Goal: Information Seeking & Learning: Learn about a topic

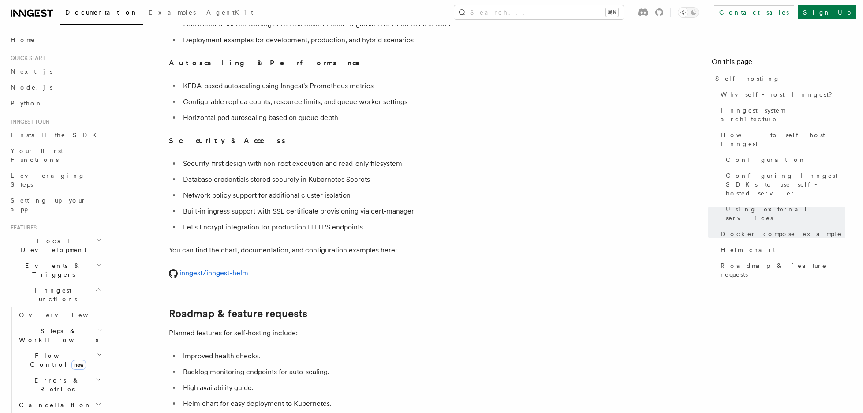
scroll to position [3327, 0]
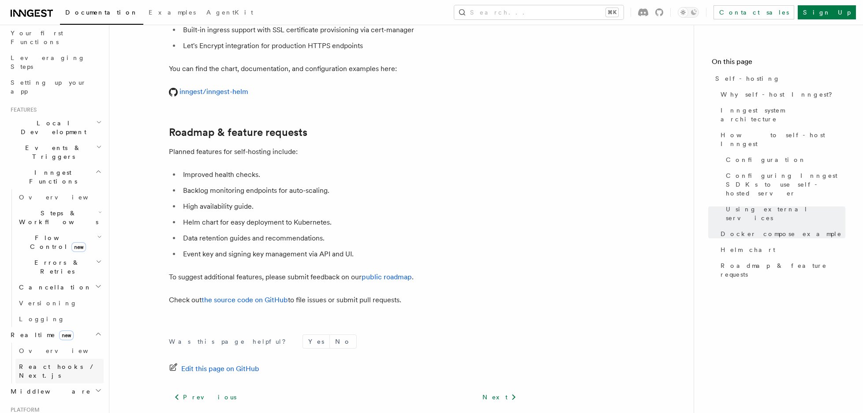
click at [60, 359] on link "React hooks / Next.js" at bounding box center [59, 371] width 88 height 25
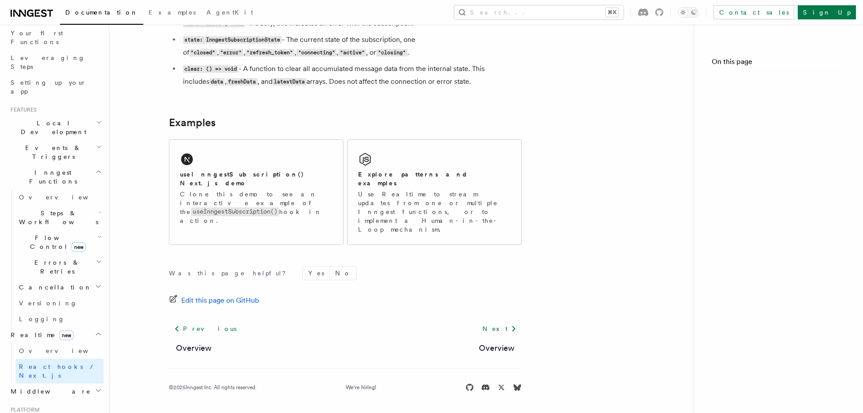
click at [63, 343] on link "Overview" at bounding box center [59, 351] width 88 height 16
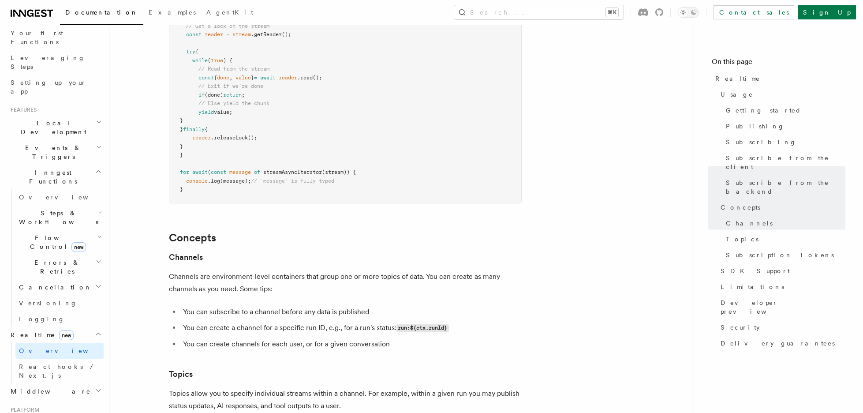
scroll to position [2952, 0]
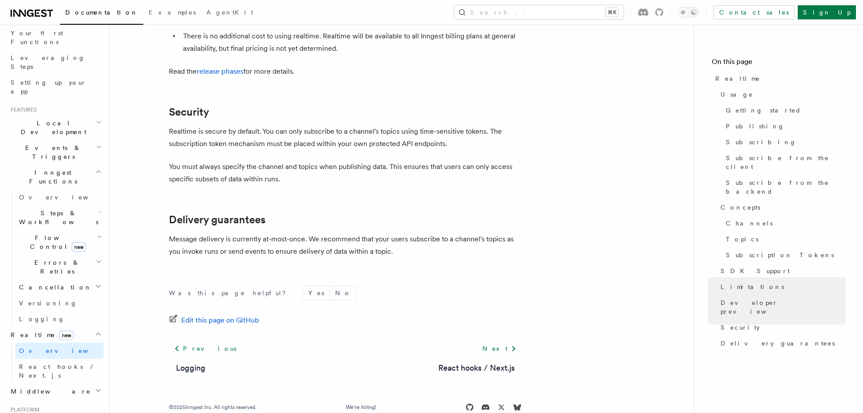
click at [67, 140] on h2 "Events & Triggers" at bounding box center [55, 152] width 97 height 25
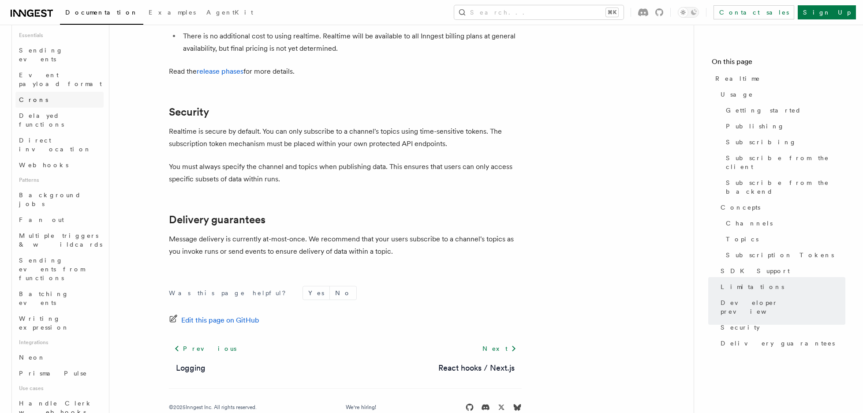
scroll to position [271, 0]
click at [68, 255] on span "Sending events from functions" at bounding box center [61, 268] width 85 height 26
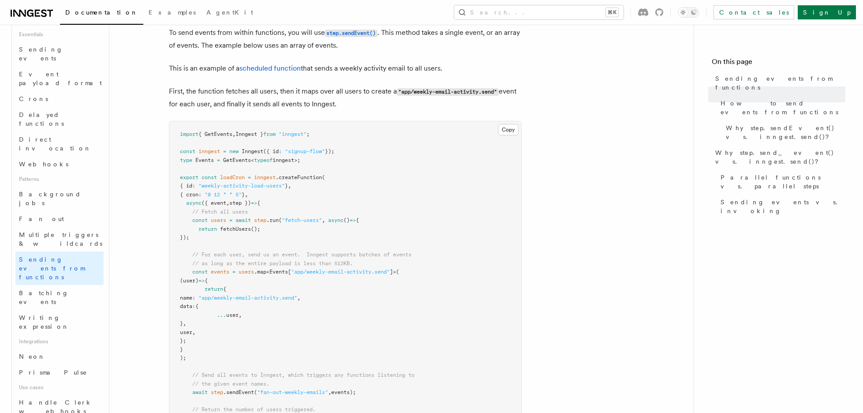
scroll to position [549, 0]
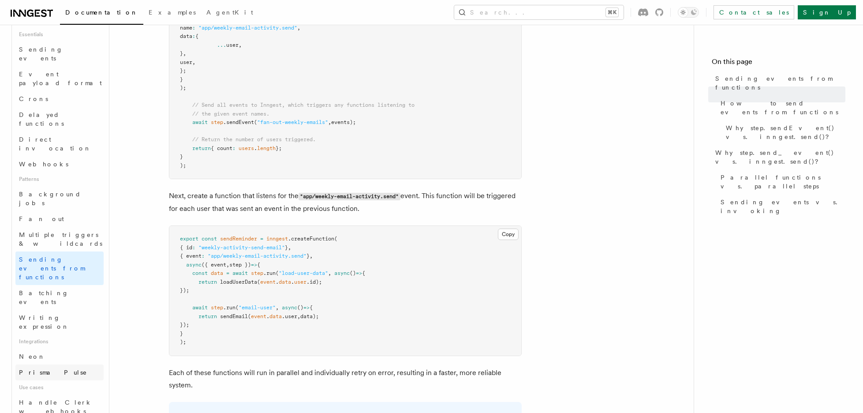
click at [51, 369] on span "Prisma Pulse" at bounding box center [53, 372] width 68 height 7
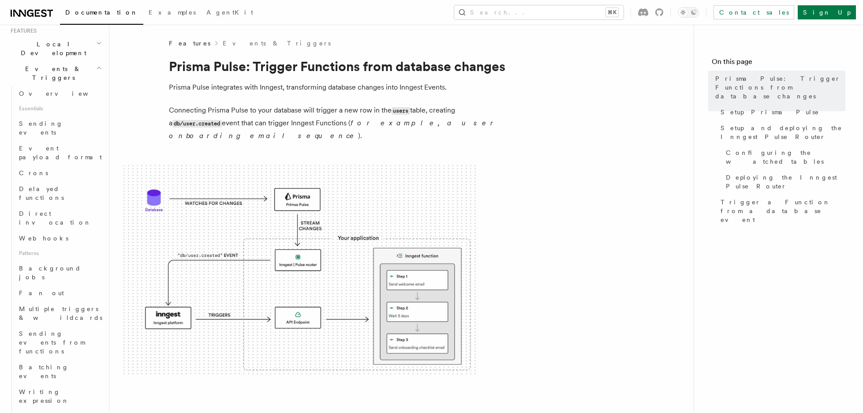
scroll to position [196, 0]
click at [66, 359] on link "Batching events" at bounding box center [59, 371] width 88 height 25
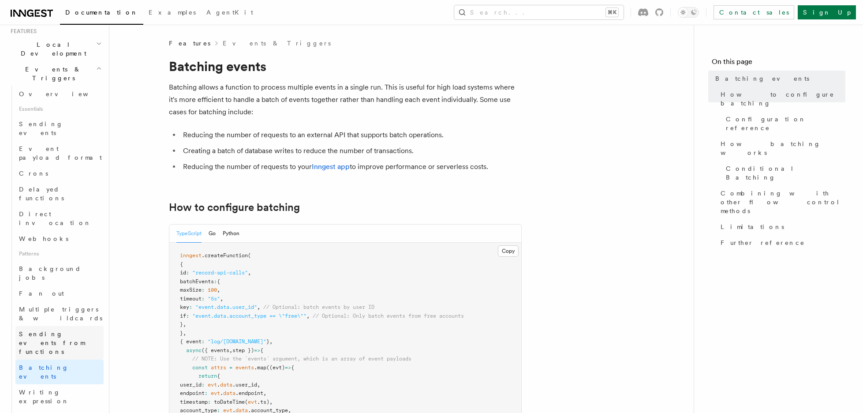
click at [68, 329] on span "Sending events from functions" at bounding box center [61, 342] width 85 height 26
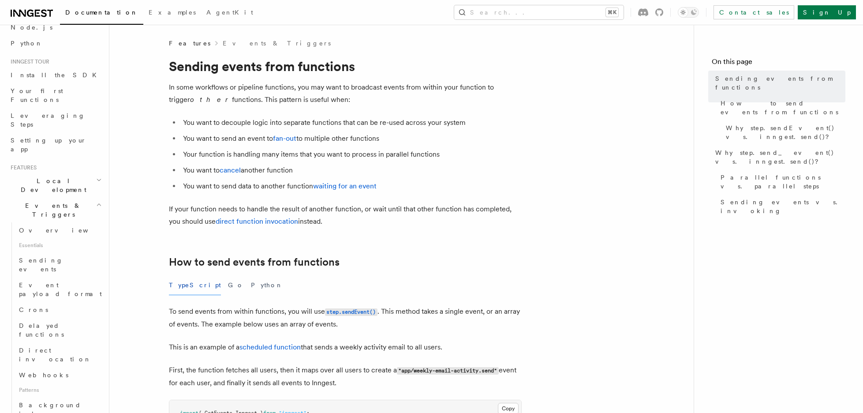
scroll to position [59, 0]
click at [69, 253] on link "Sending events" at bounding box center [59, 265] width 88 height 25
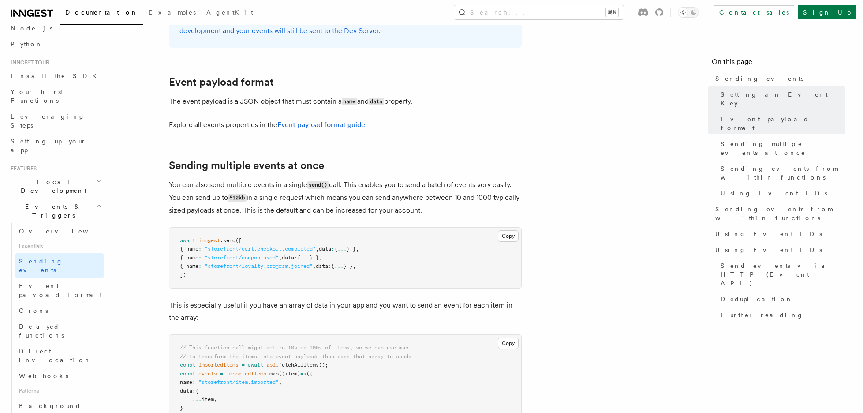
scroll to position [1102, 0]
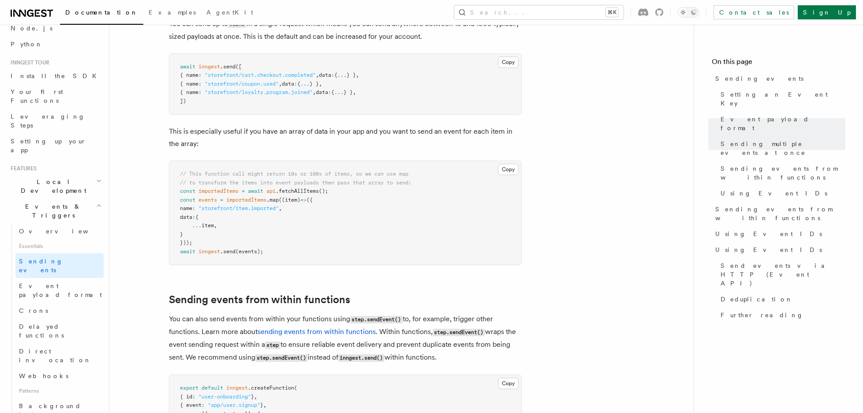
click at [77, 174] on h2 "Local Development" at bounding box center [55, 186] width 97 height 25
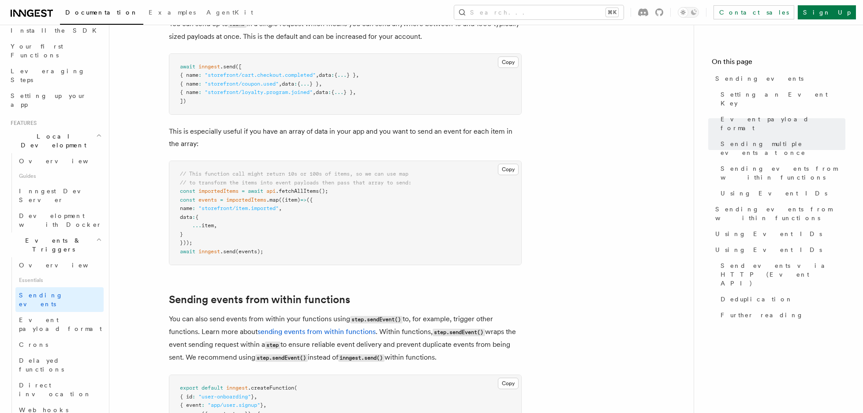
scroll to position [137, 0]
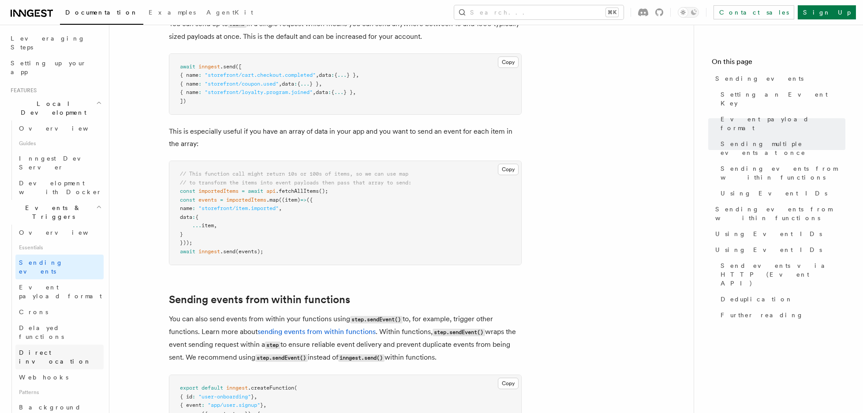
click at [72, 344] on link "Direct invocation" at bounding box center [59, 356] width 88 height 25
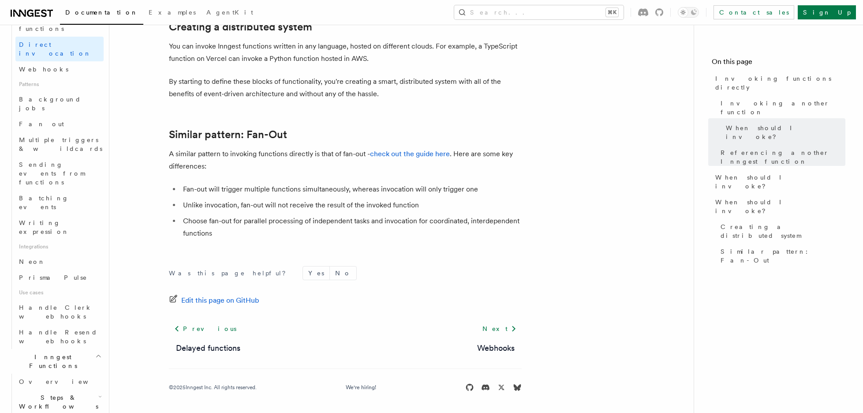
scroll to position [416, 0]
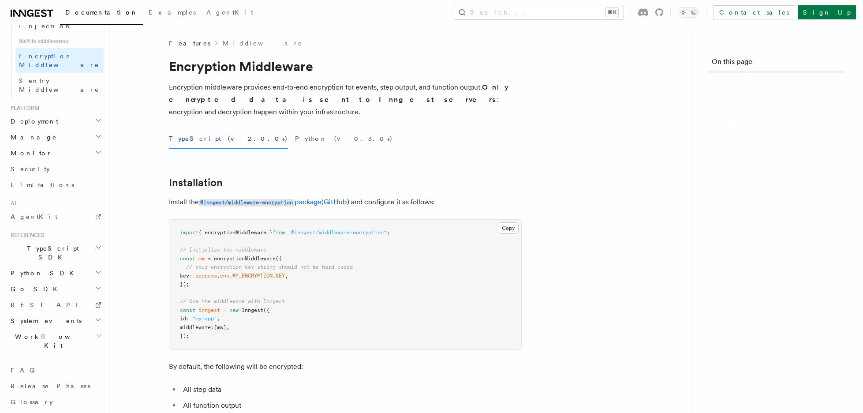
scroll to position [400, 0]
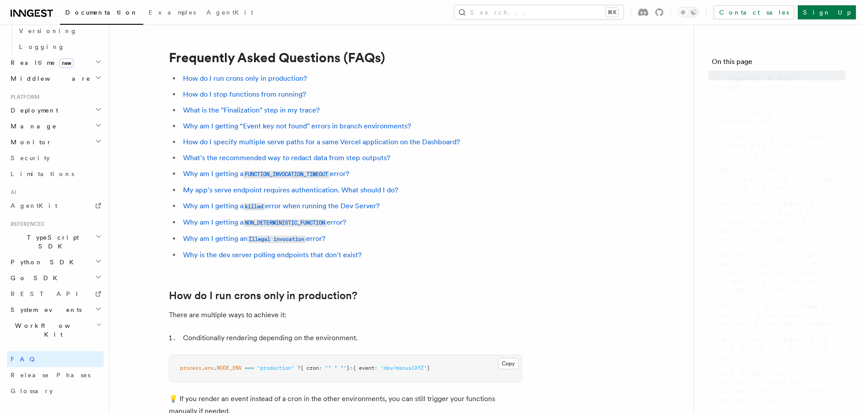
scroll to position [293, 0]
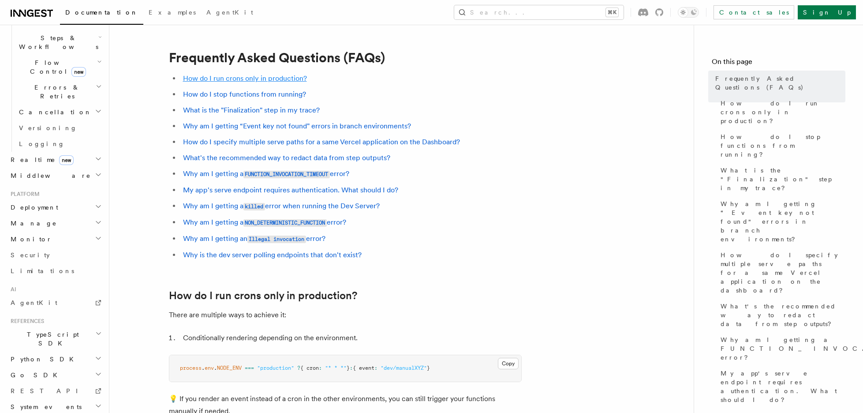
click at [279, 74] on link "How do I run crons only in production?" at bounding box center [245, 78] width 124 height 8
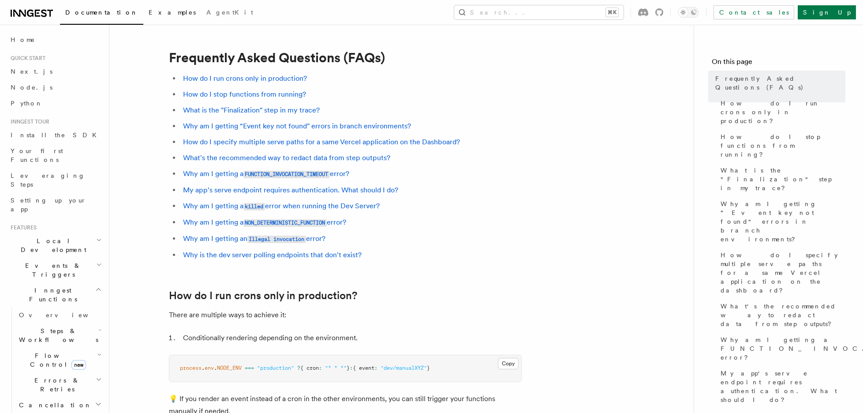
click at [149, 13] on span "Examples" at bounding box center [172, 12] width 47 height 7
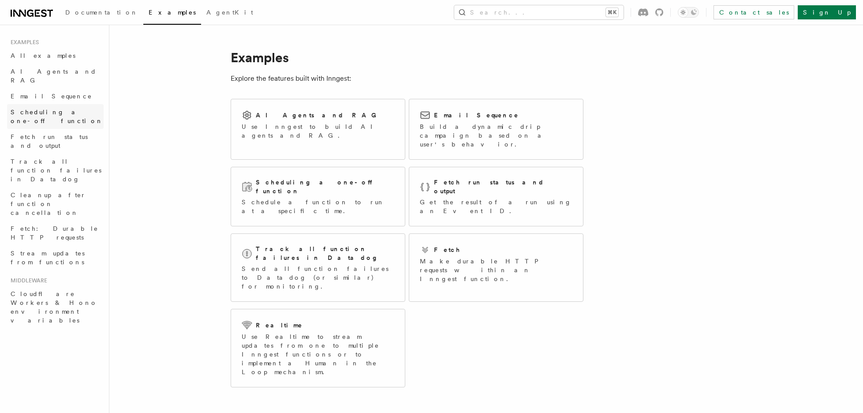
click at [74, 108] on span "Scheduling a one-off function" at bounding box center [57, 116] width 93 height 16
